Goal: Task Accomplishment & Management: Complete application form

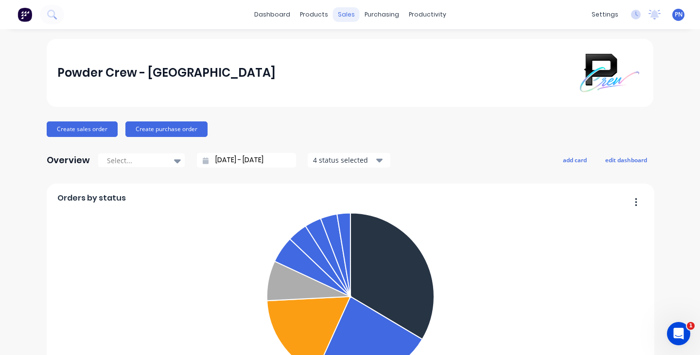
click at [348, 14] on div "sales" at bounding box center [346, 14] width 27 height 15
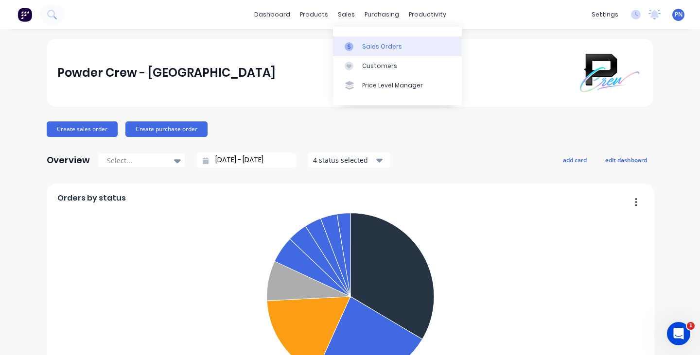
click at [372, 45] on div "Sales Orders" at bounding box center [382, 46] width 40 height 9
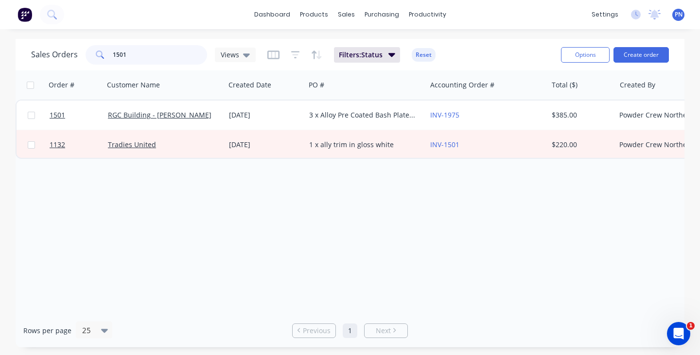
click at [178, 51] on input "1501" at bounding box center [160, 54] width 95 height 19
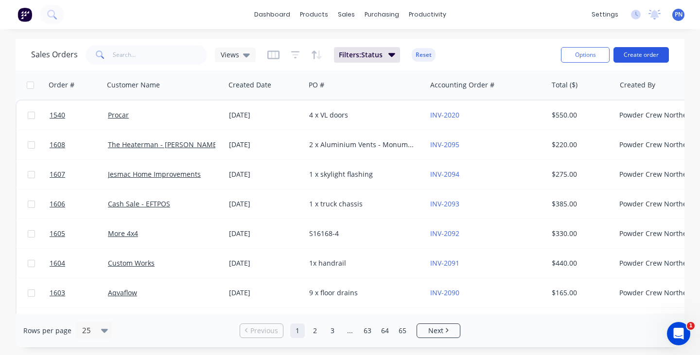
click at [635, 55] on button "Create order" at bounding box center [640, 55] width 55 height 16
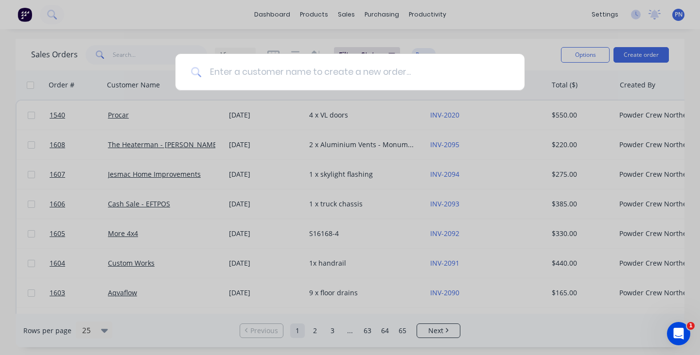
click at [425, 78] on input at bounding box center [355, 72] width 307 height 36
paste input "[PERSON_NAME] Racing Enterprises"
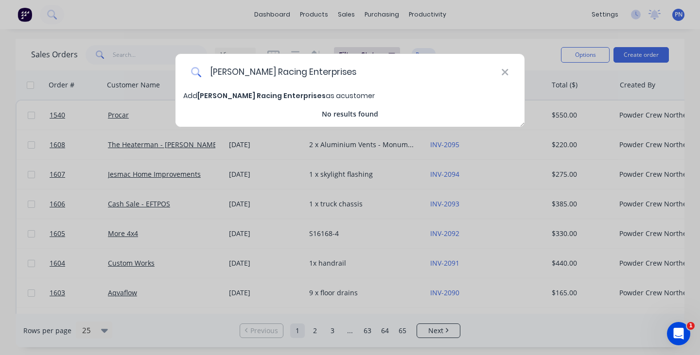
type input "[PERSON_NAME] Racing Enterprises"
click at [266, 97] on span "[PERSON_NAME] Racing Enterprises" at bounding box center [261, 96] width 128 height 10
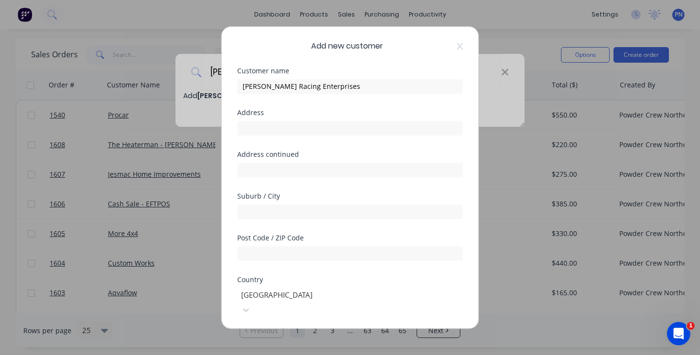
select select "AU"
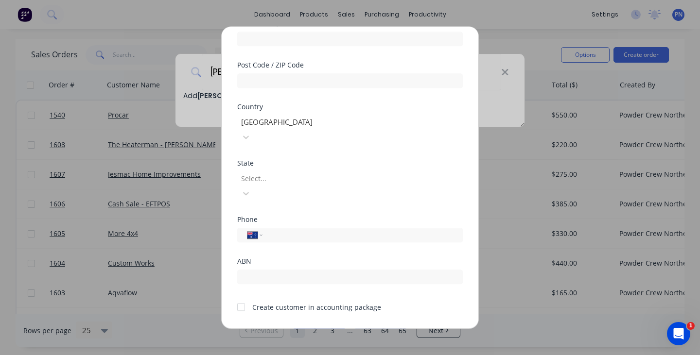
scroll to position [172, 0]
click at [240, 298] on div at bounding box center [240, 307] width 19 height 19
paste input "0408 111 550"
type input "0408 111 550"
click at [317, 328] on button "Save" at bounding box center [318, 336] width 53 height 16
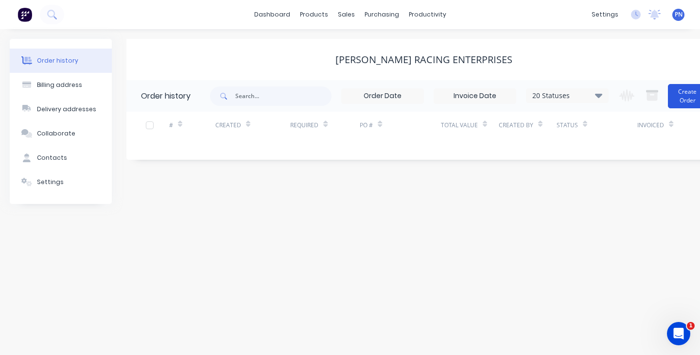
click at [685, 101] on button "Create Order" at bounding box center [687, 96] width 39 height 24
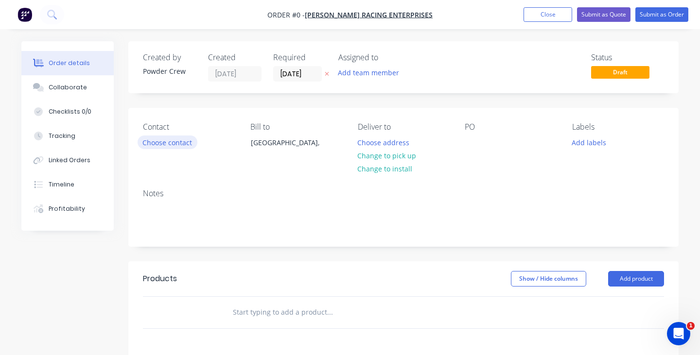
click at [184, 143] on button "Choose contact" at bounding box center [168, 142] width 60 height 13
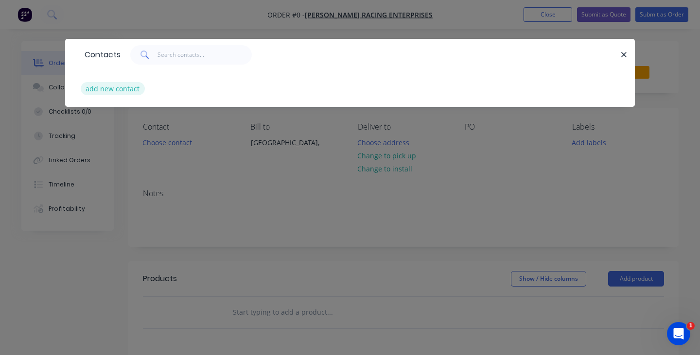
click at [128, 86] on button "add new contact" at bounding box center [113, 88] width 64 height 13
select select "AU"
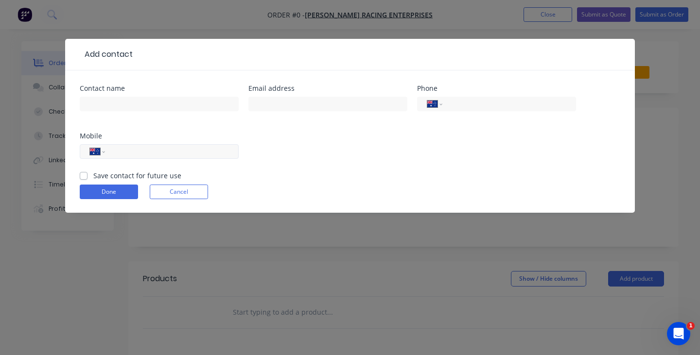
click at [146, 153] on input "tel" at bounding box center [170, 151] width 117 height 11
paste input "0408 111 550"
type input "0408 111 550"
paste input "[PERSON_NAME][EMAIL_ADDRESS][DOMAIN_NAME]"
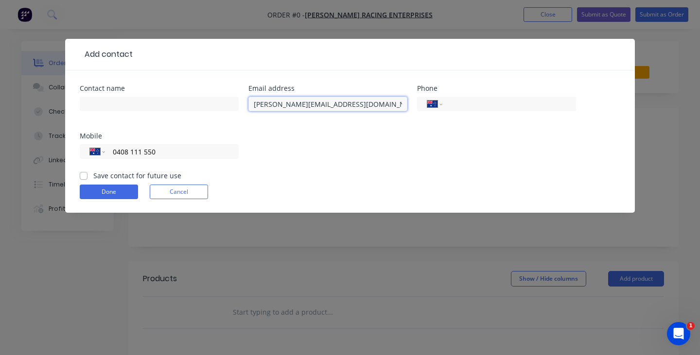
click at [283, 106] on input "[PERSON_NAME][EMAIL_ADDRESS][DOMAIN_NAME]" at bounding box center [327, 104] width 159 height 15
type input "[PERSON_NAME][EMAIL_ADDRESS][PERSON_NAME][DOMAIN_NAME]"
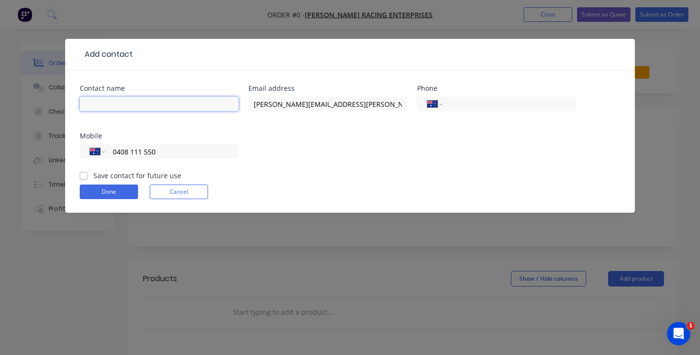
paste input "[PERSON_NAME]"
type input "[PERSON_NAME]"
click at [120, 187] on button "Done" at bounding box center [109, 192] width 58 height 15
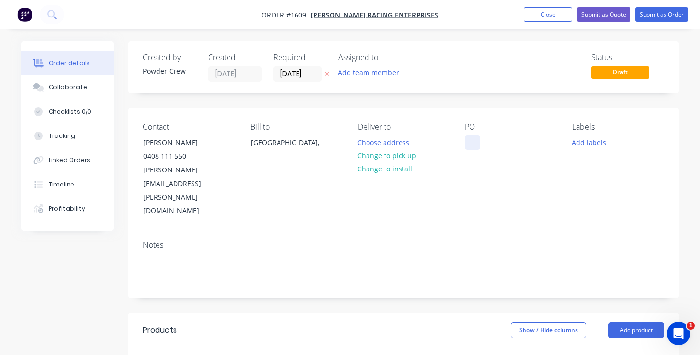
click at [471, 140] on div at bounding box center [472, 143] width 16 height 14
paste div
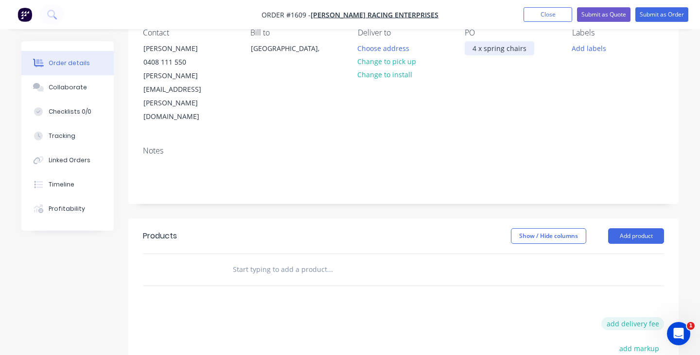
scroll to position [108, 0]
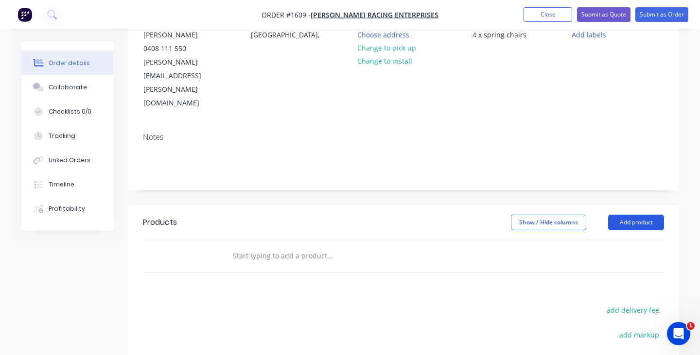
click at [630, 215] on button "Add product" at bounding box center [636, 223] width 56 height 16
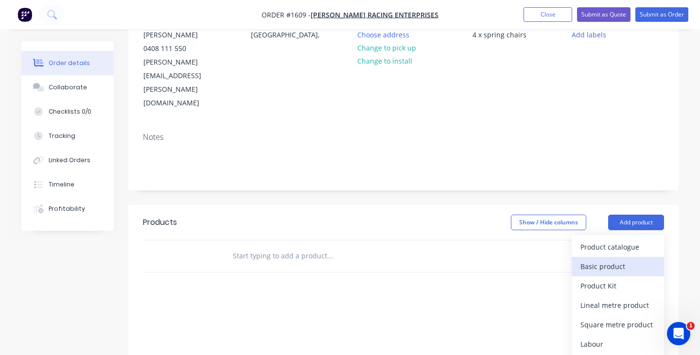
click at [610, 259] on div "Basic product" at bounding box center [617, 266] width 75 height 14
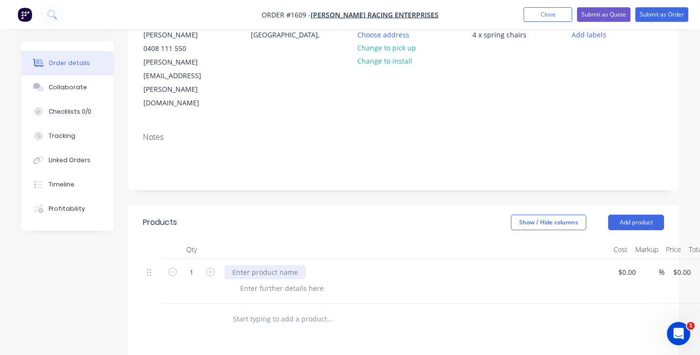
click at [288, 265] on div at bounding box center [264, 272] width 81 height 14
paste div
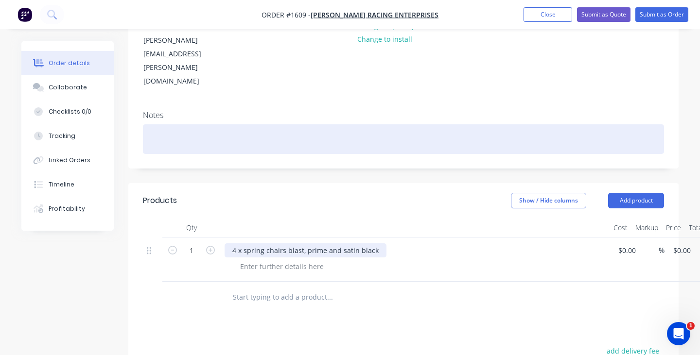
scroll to position [18, 0]
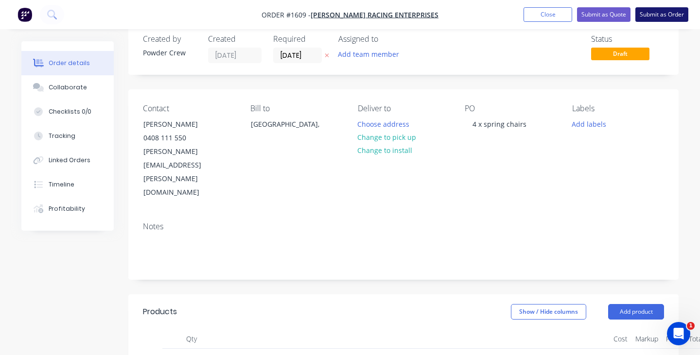
click at [662, 13] on button "Submit as Order" at bounding box center [661, 14] width 53 height 15
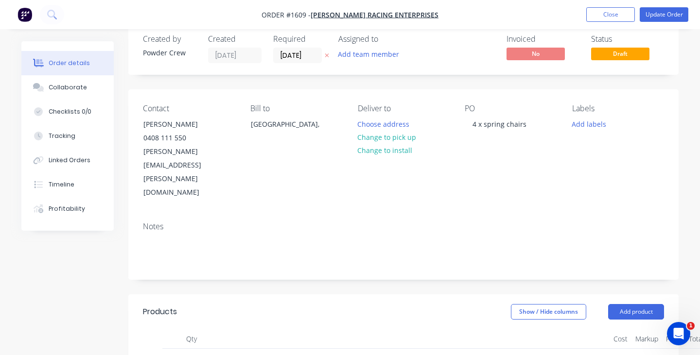
scroll to position [0, 0]
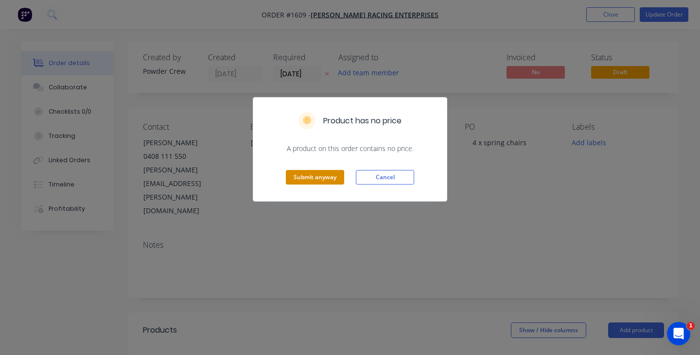
click at [312, 177] on button "Submit anyway" at bounding box center [315, 177] width 58 height 15
